Goal: Use online tool/utility: Use online tool/utility

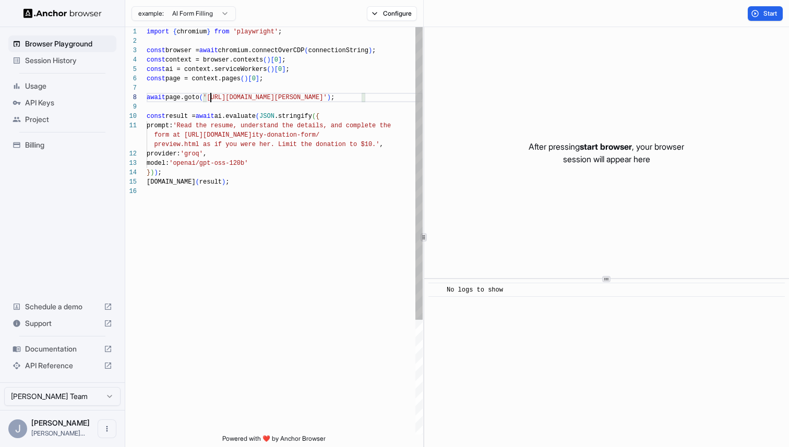
scroll to position [66, 0]
drag, startPoint x: 209, startPoint y: 98, endPoint x: 359, endPoint y: 96, distance: 149.4
click at [359, 96] on div "import { chromium } from 'playwright' ; const browser = await chromium.connectO…" at bounding box center [285, 311] width 276 height 568
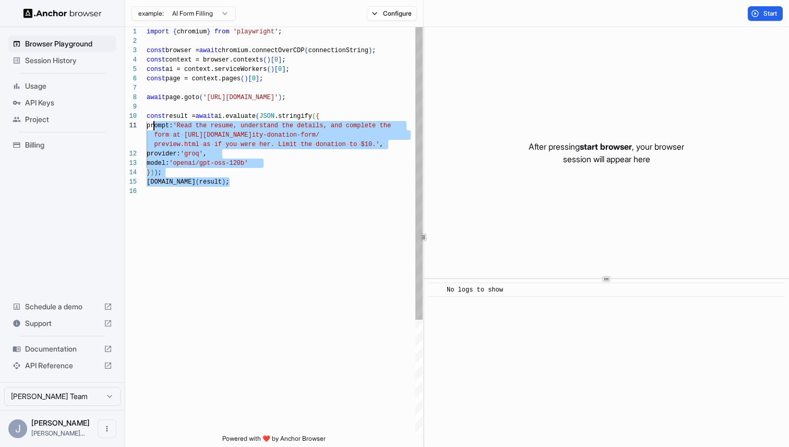
scroll to position [85, 0]
drag, startPoint x: 328, startPoint y: 205, endPoint x: 142, endPoint y: 119, distance: 205.6
click at [147, 119] on div "import { chromium } from 'playwright' ; const browser = await chromium.connectO…" at bounding box center [285, 311] width 276 height 568
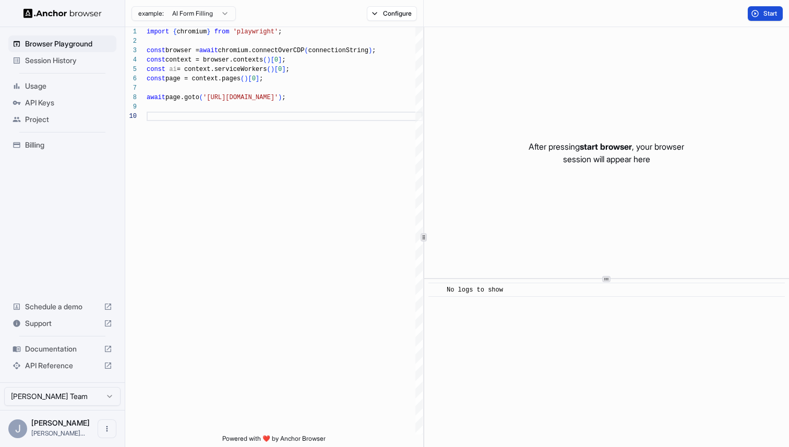
type textarea "**********"
click at [759, 18] on button "Start" at bounding box center [765, 13] width 35 height 15
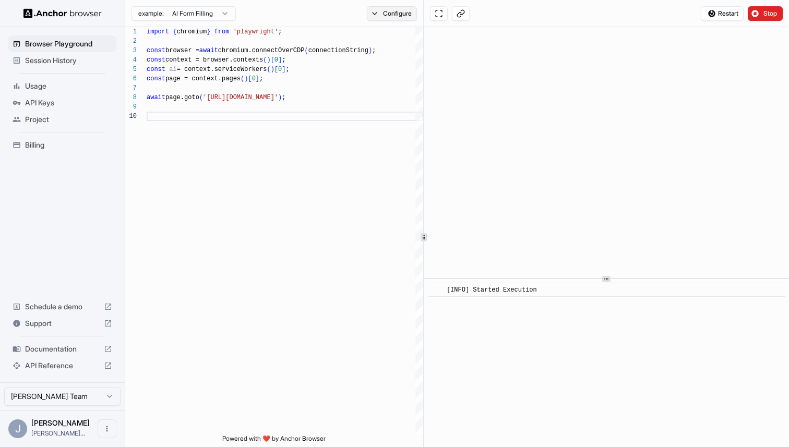
click at [400, 19] on button "Configure" at bounding box center [392, 13] width 51 height 15
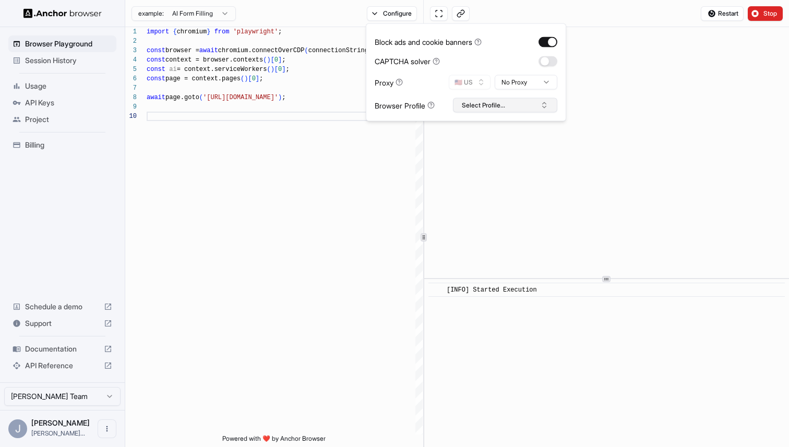
click at [496, 110] on button "Select Profile..." at bounding box center [505, 105] width 104 height 15
click at [595, 1] on div "Restart Stop" at bounding box center [606, 13] width 365 height 27
